Goal: Task Accomplishment & Management: Manage account settings

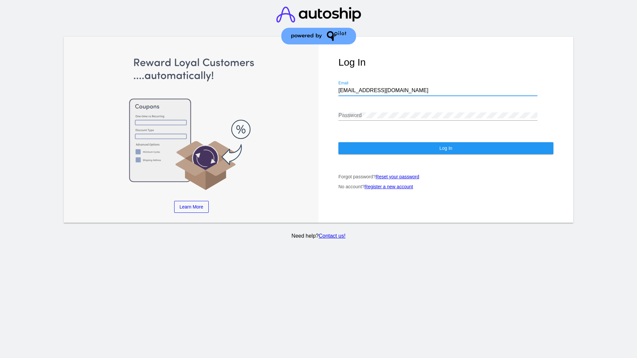
type input "jr@patternsinthecloud.com"
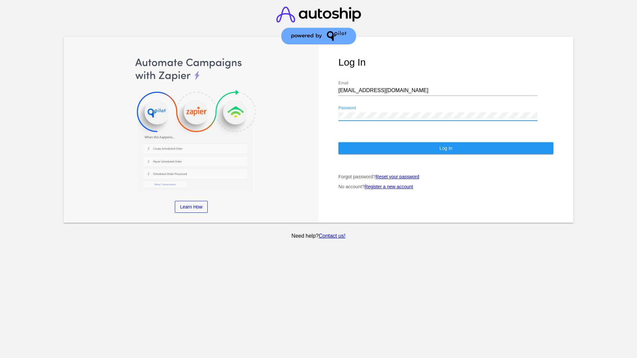
click at [446, 148] on span "Log In" at bounding box center [445, 148] width 13 height 5
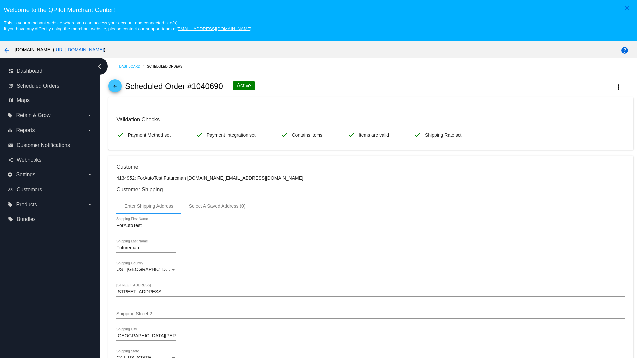
scroll to position [436, 0]
